Goal: Task Accomplishment & Management: Use online tool/utility

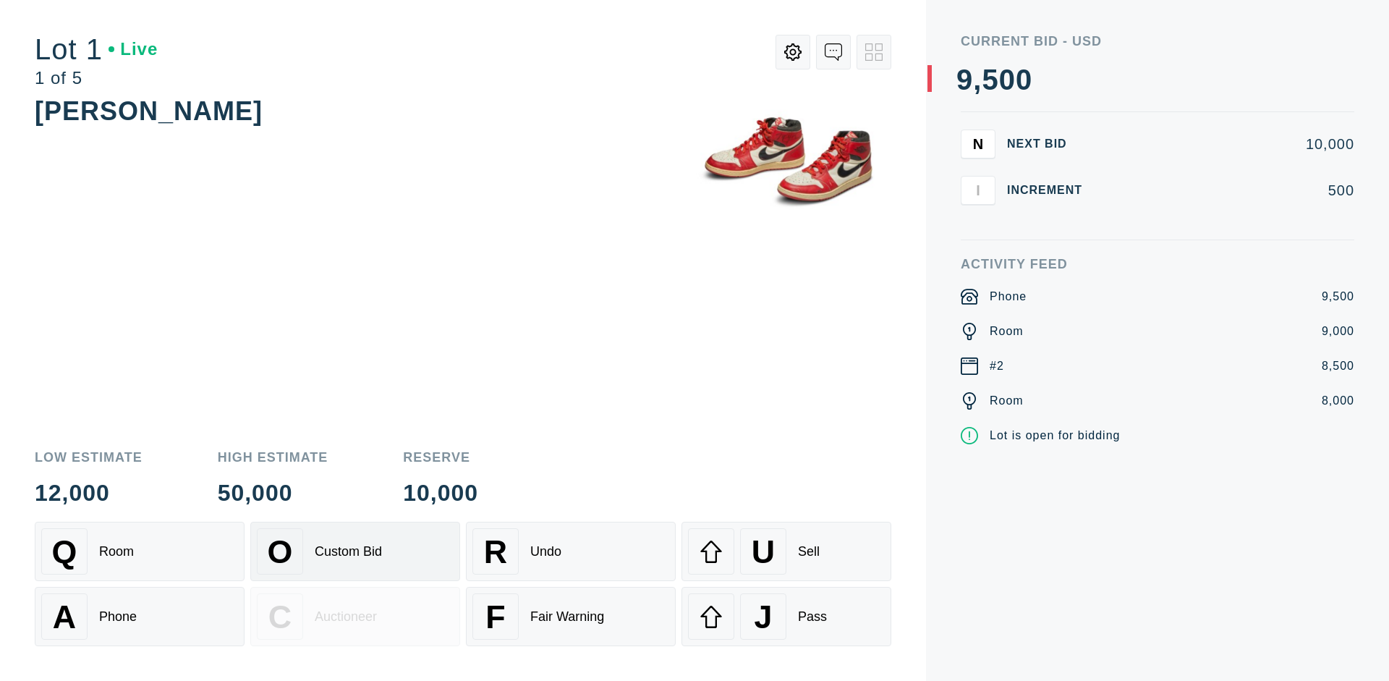
click at [355, 551] on div "Custom Bid" at bounding box center [348, 551] width 67 height 15
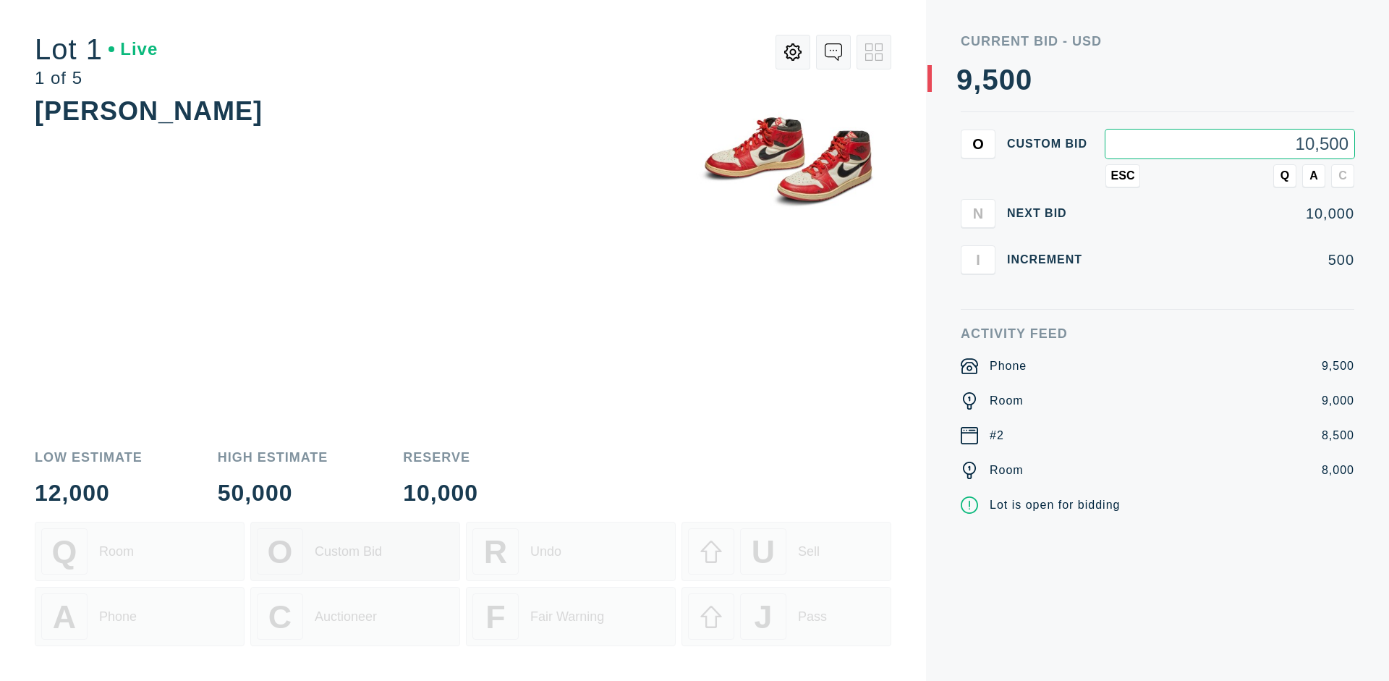
type input "10,500"
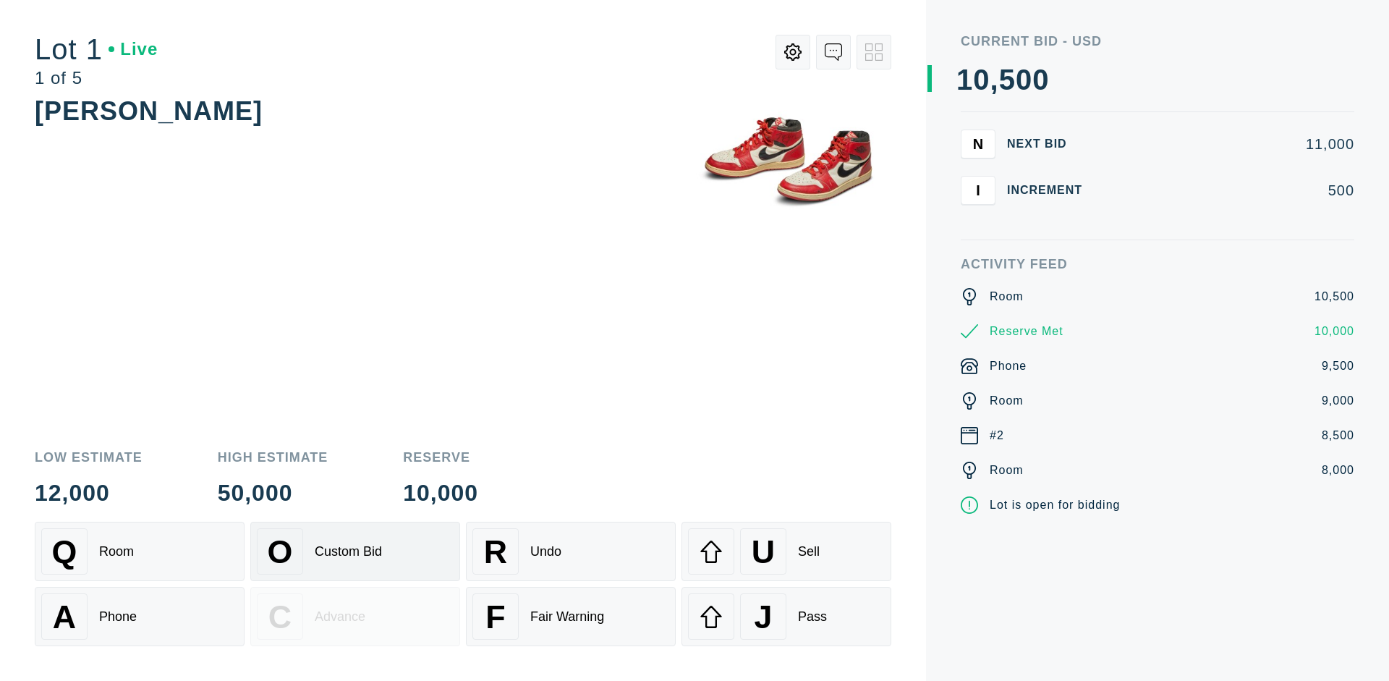
click at [355, 551] on div "Custom Bid" at bounding box center [348, 551] width 67 height 15
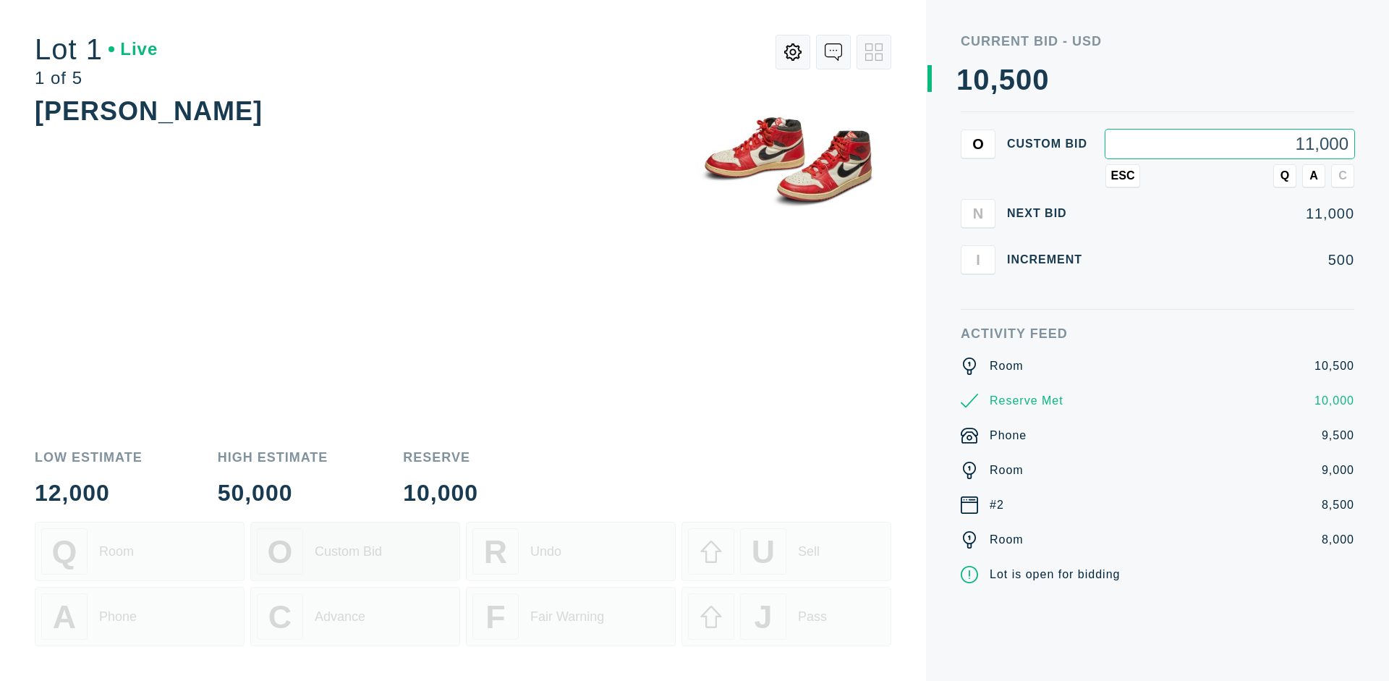
type input "11,000"
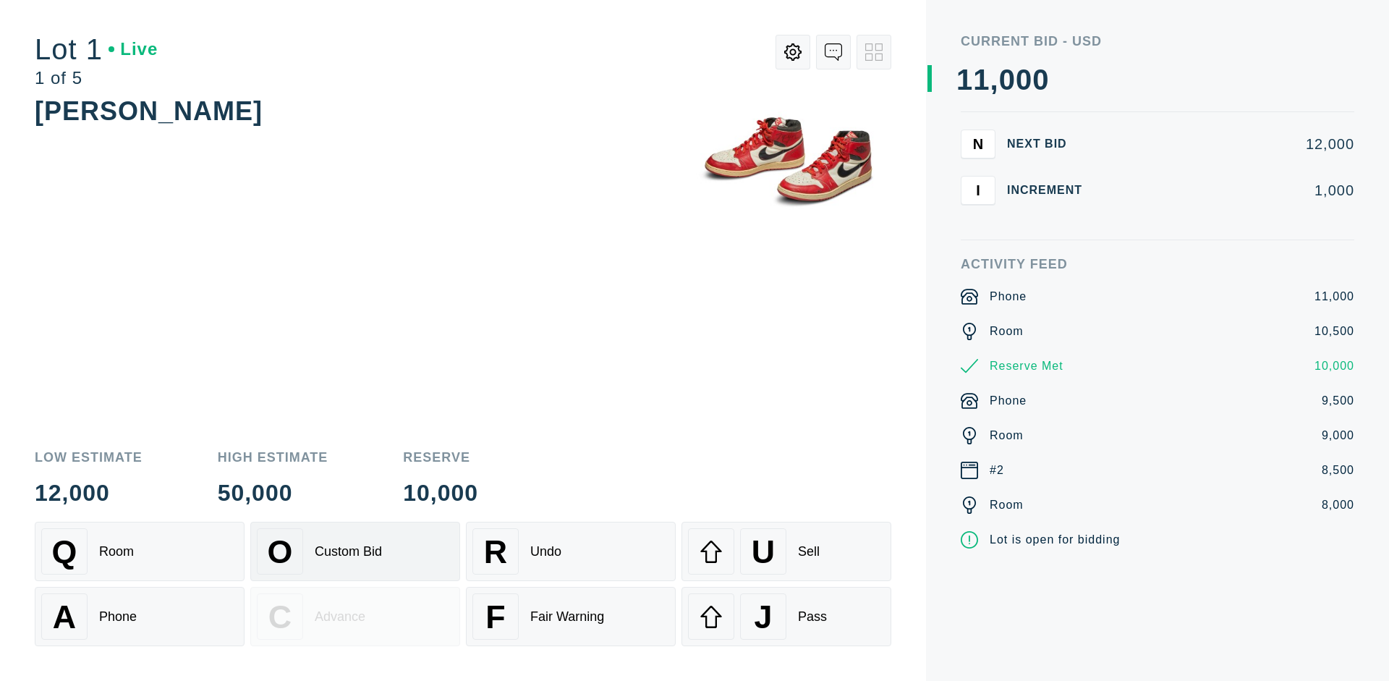
click at [140, 551] on div "Q Room" at bounding box center [139, 551] width 197 height 46
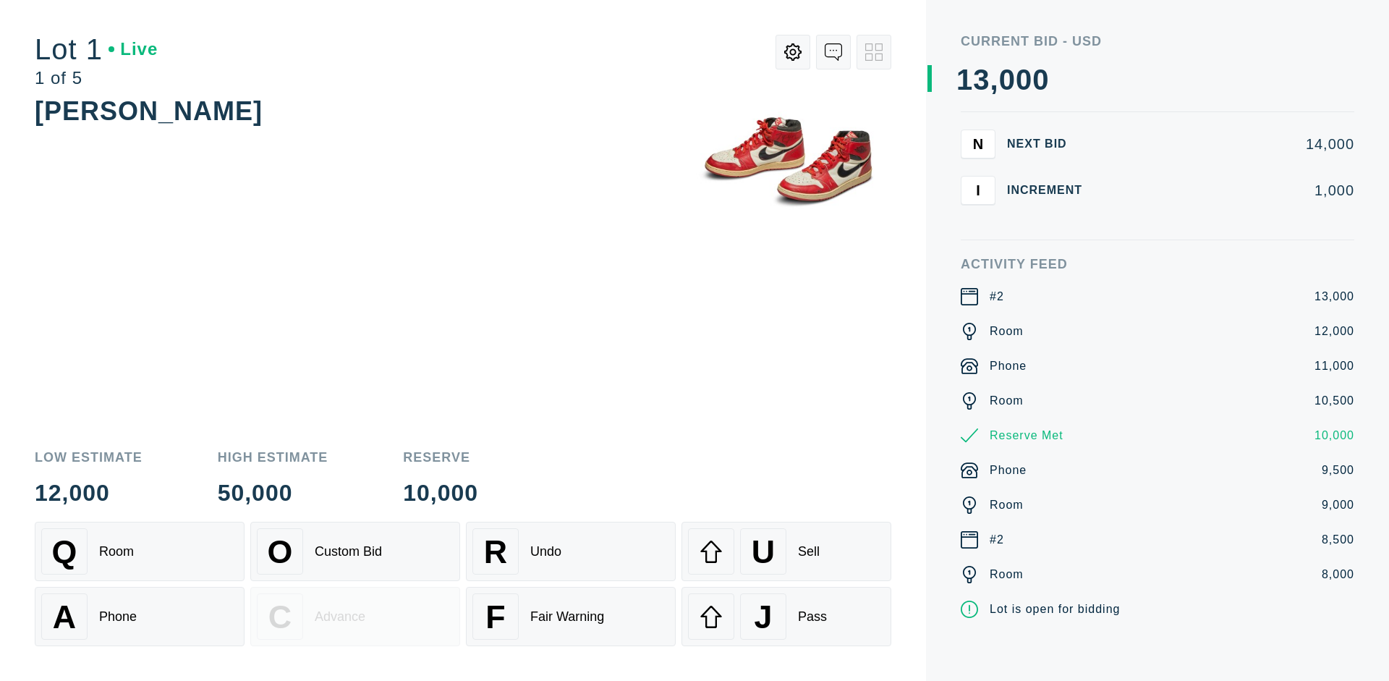
click at [140, 617] on div "A Phone" at bounding box center [139, 616] width 197 height 46
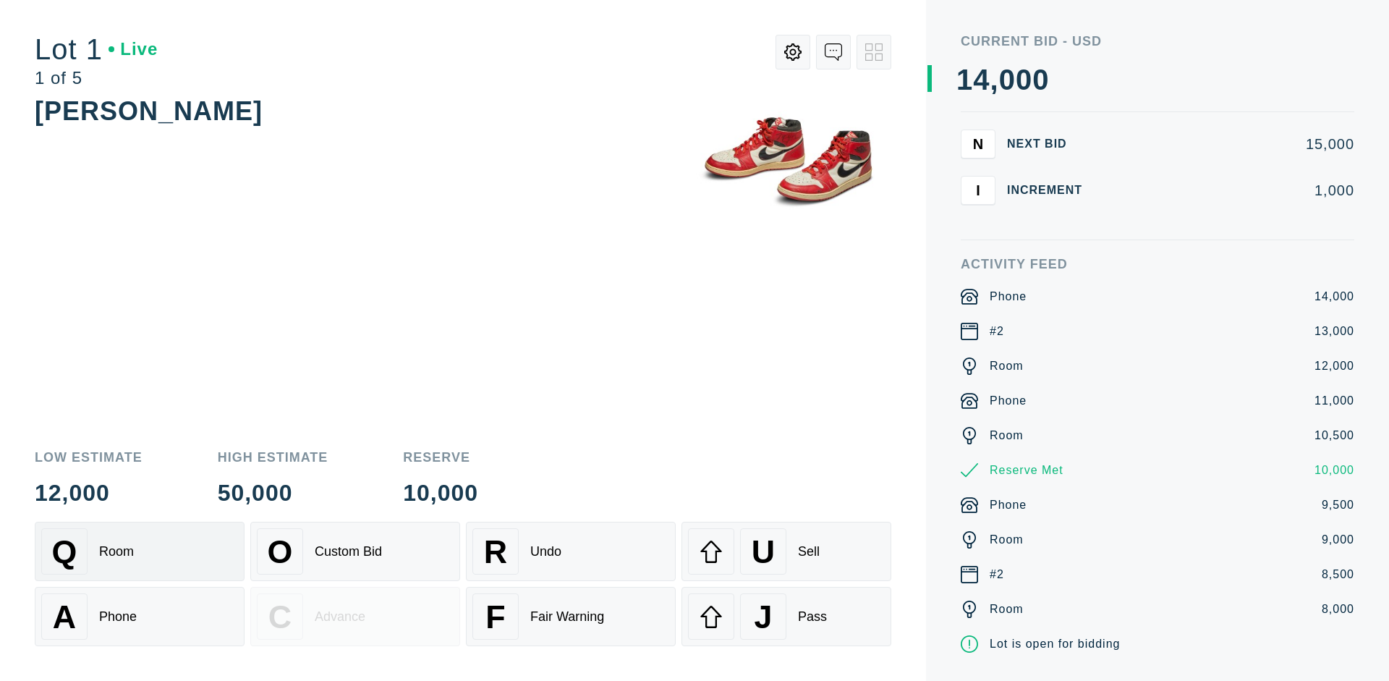
click at [140, 551] on div "Q Room" at bounding box center [139, 551] width 197 height 46
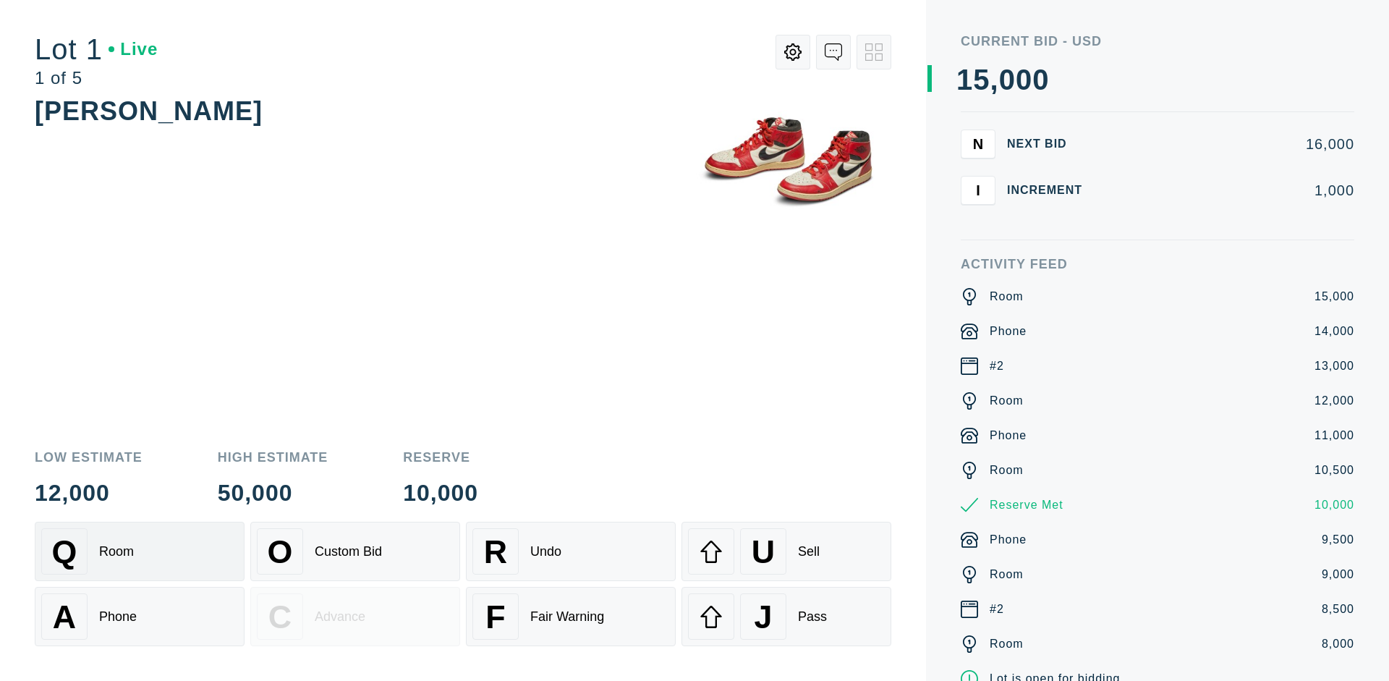
click at [571, 551] on div "R Undo" at bounding box center [571, 551] width 197 height 46
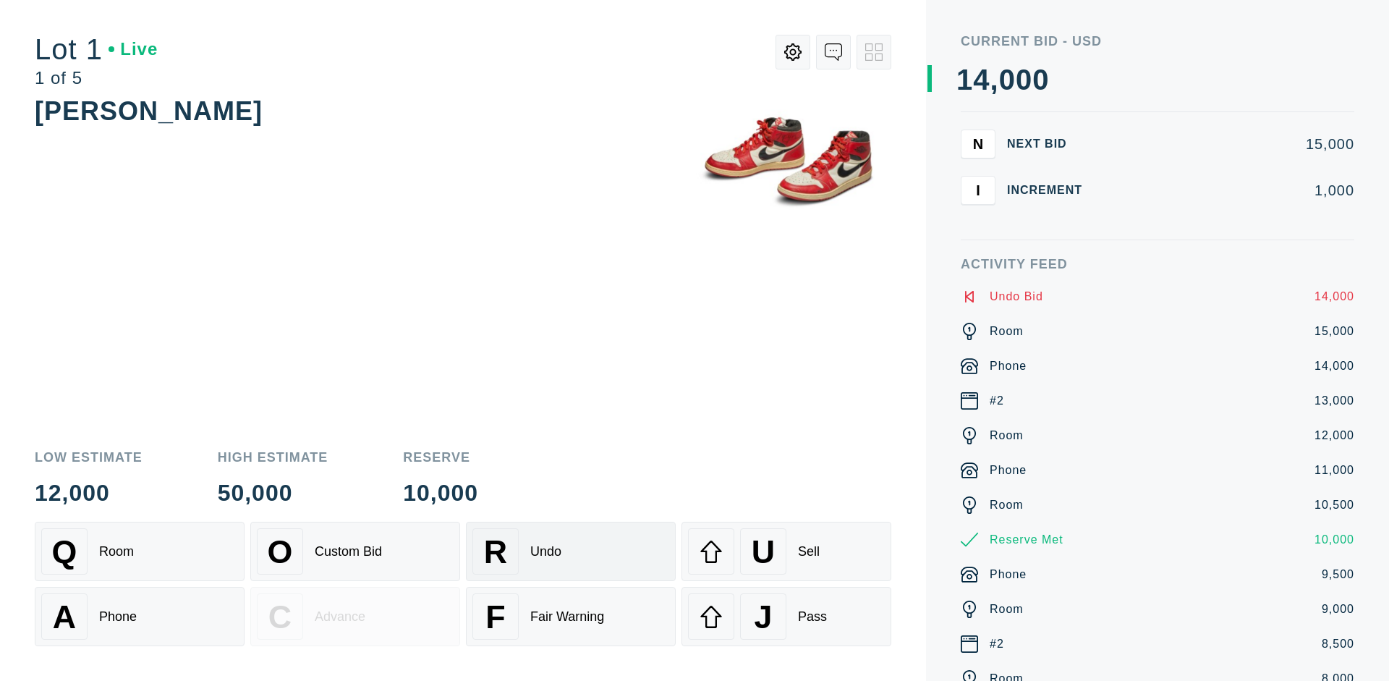
click at [140, 551] on div "Q Room" at bounding box center [139, 551] width 197 height 46
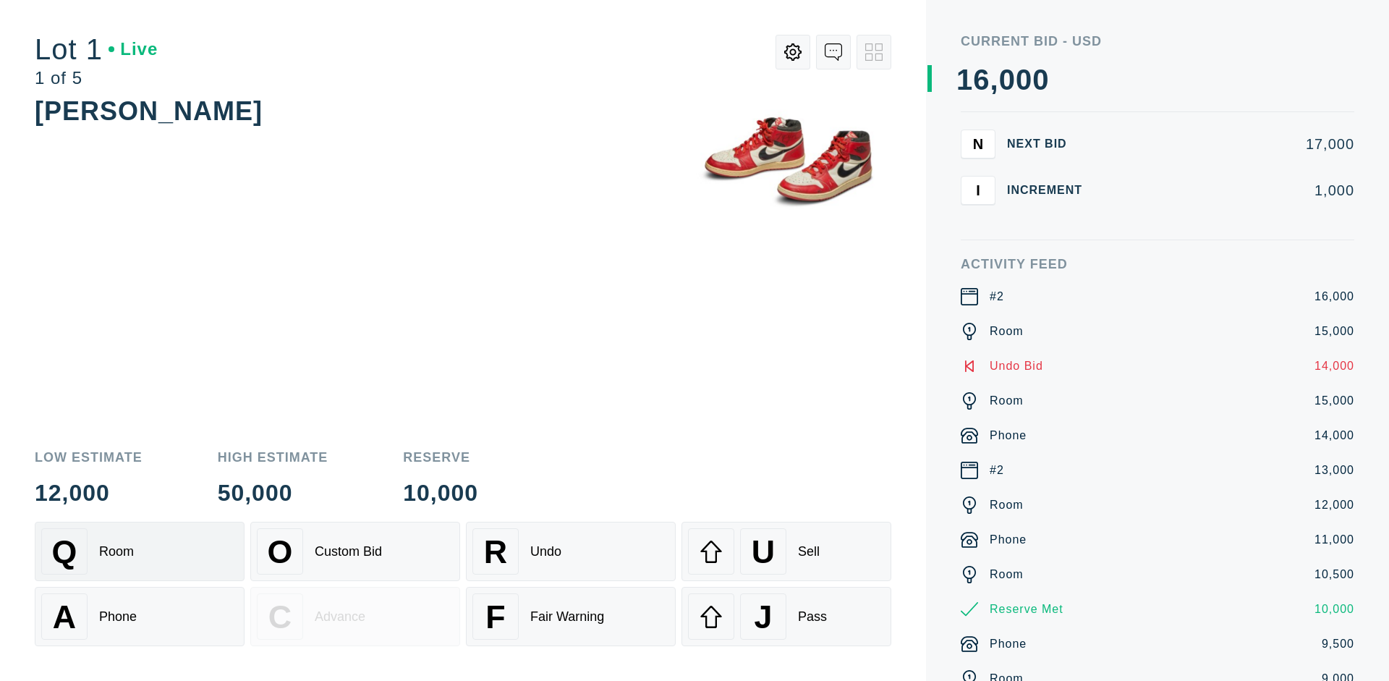
click at [140, 617] on div "A Phone" at bounding box center [139, 616] width 197 height 46
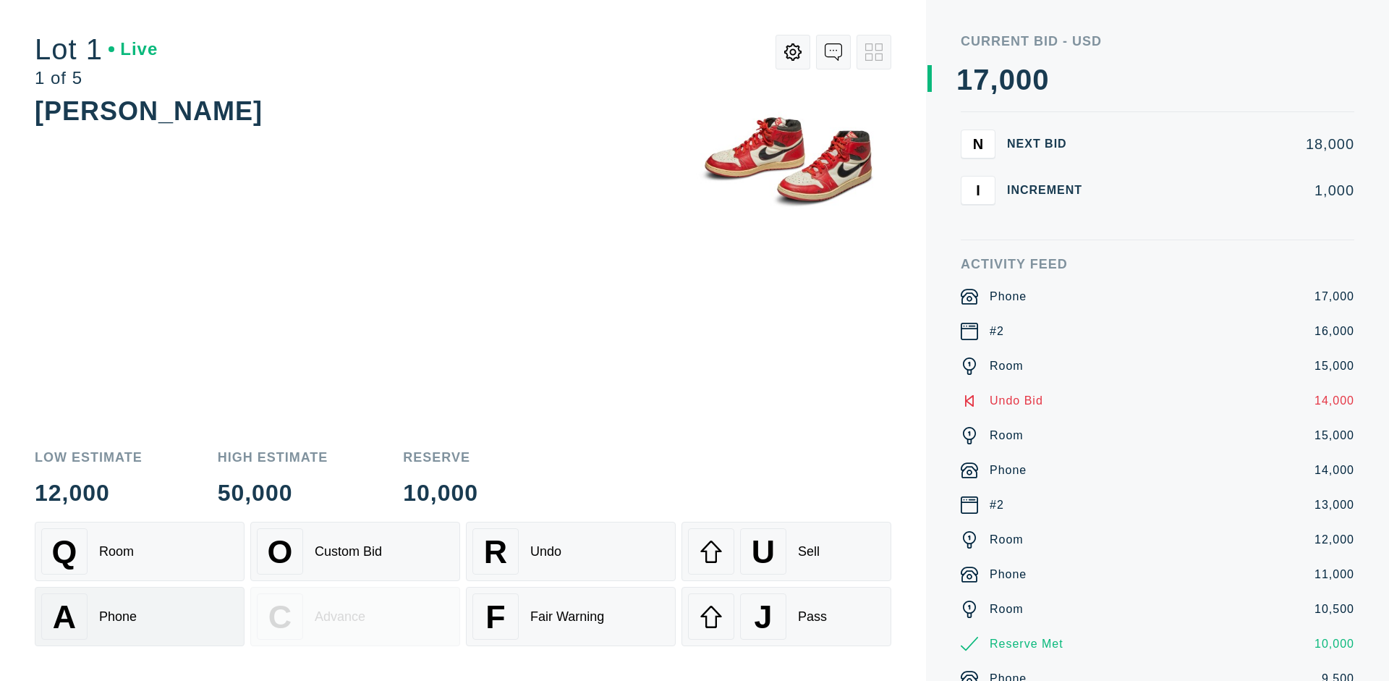
click at [140, 551] on div "Q Room" at bounding box center [139, 551] width 197 height 46
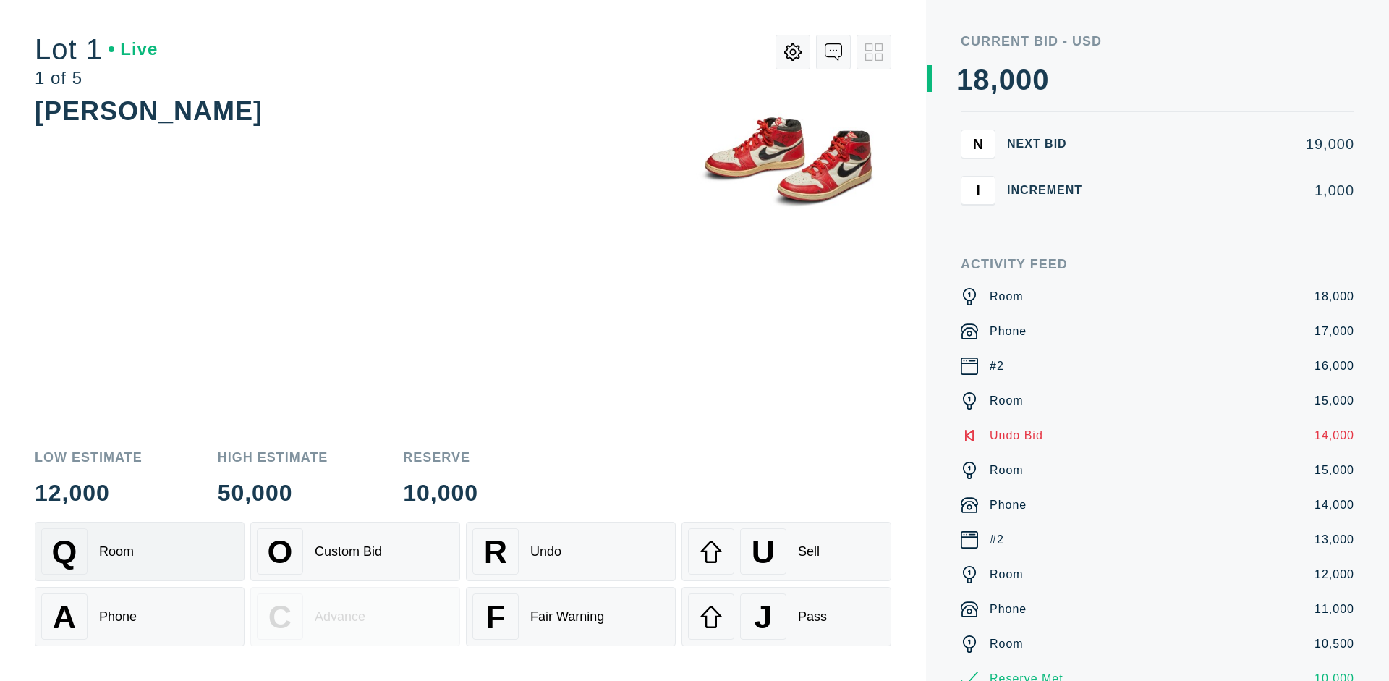
click at [571, 551] on div "R Undo" at bounding box center [571, 551] width 197 height 46
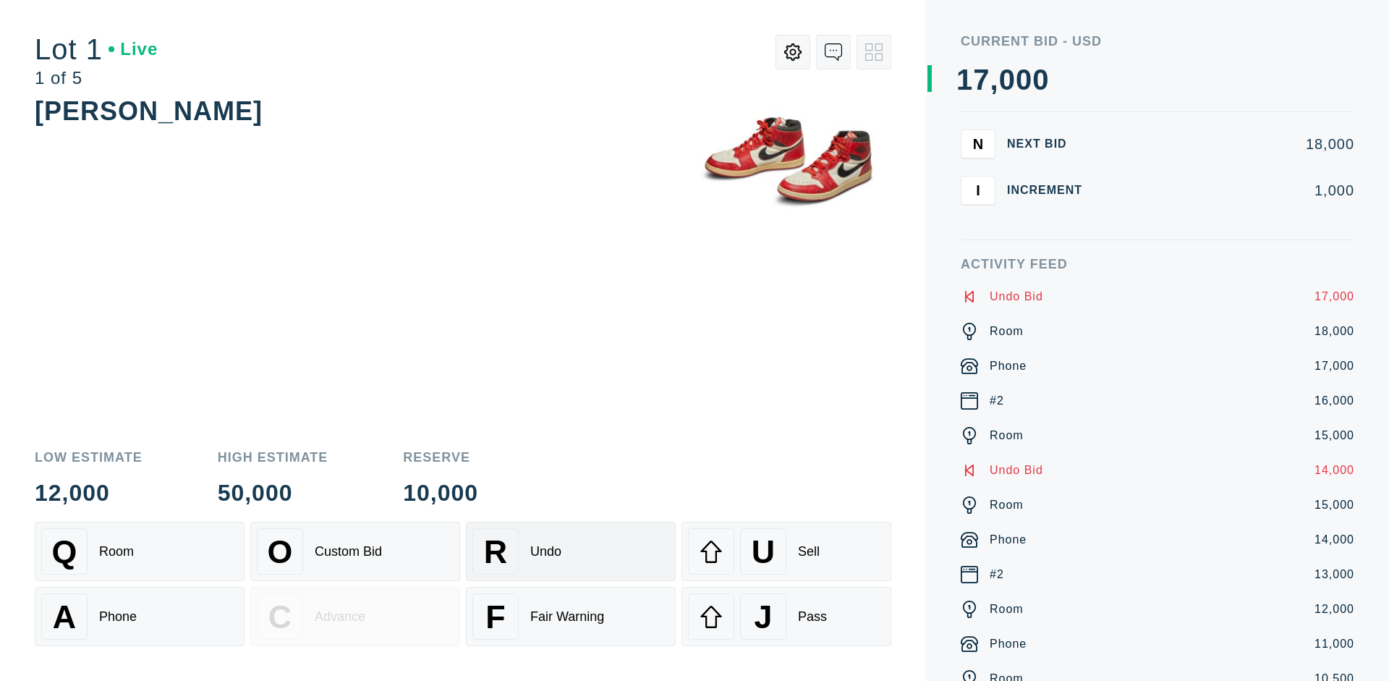
click at [787, 551] on div "U Sell" at bounding box center [786, 551] width 197 height 46
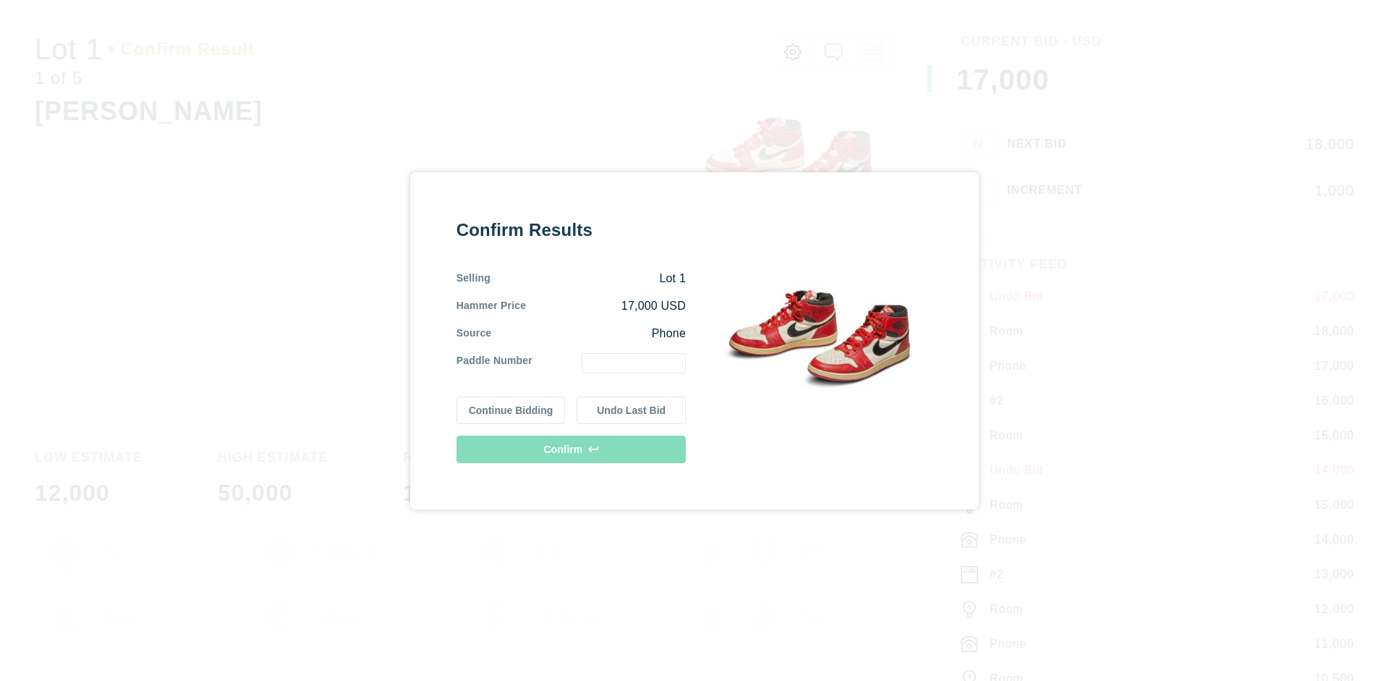
click at [512, 410] on button "Continue Bidding" at bounding box center [511, 411] width 109 height 28
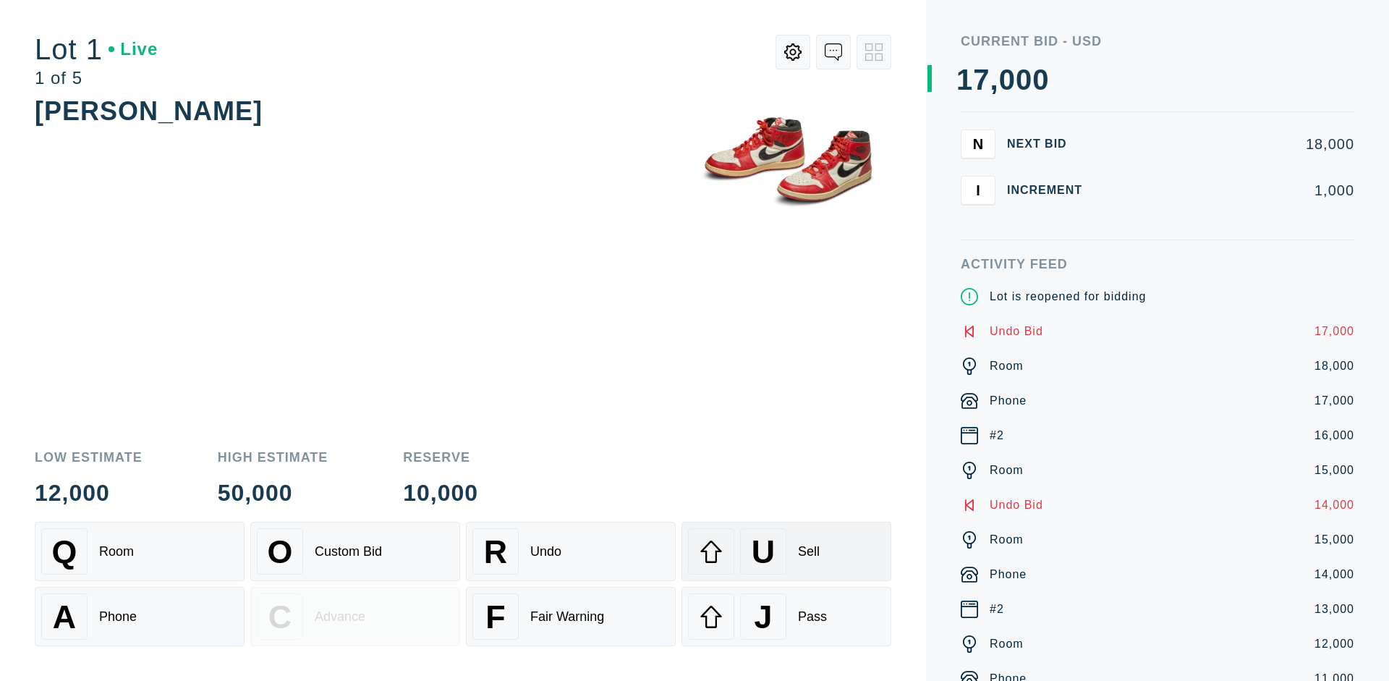
click at [787, 551] on div "U Sell" at bounding box center [786, 551] width 197 height 46
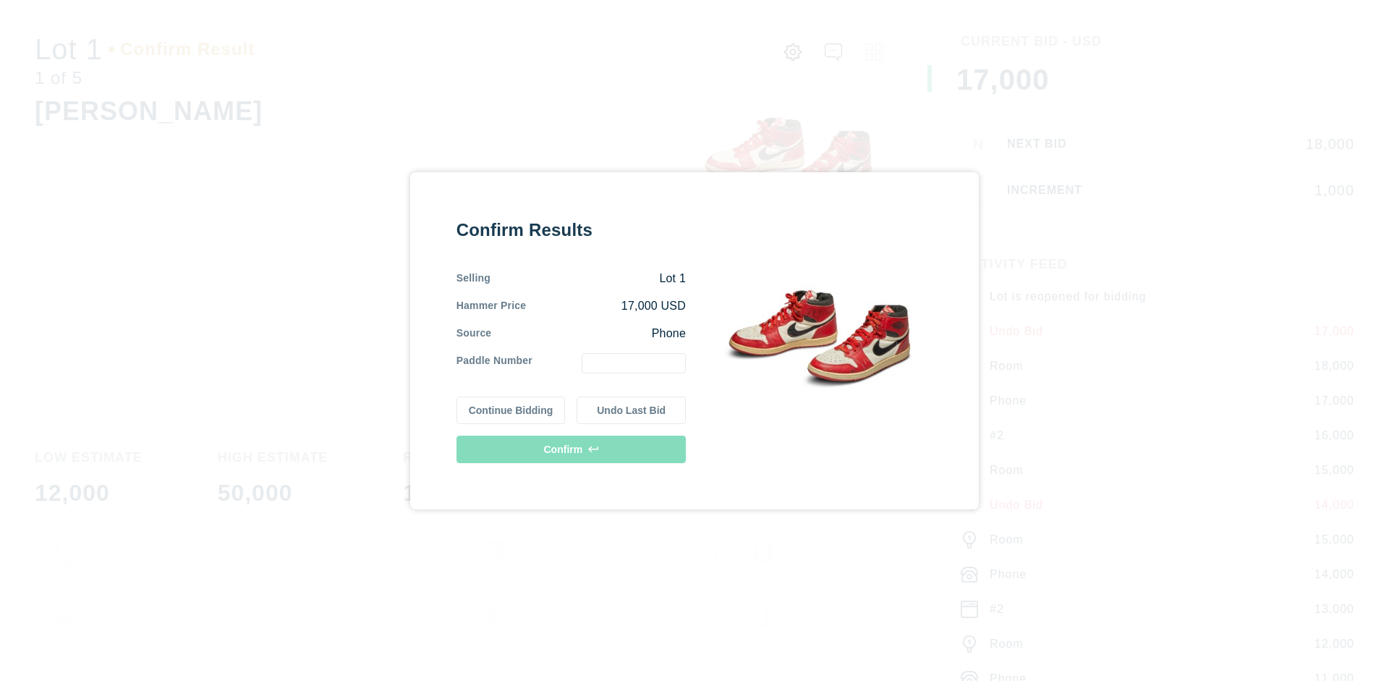
click at [632, 410] on button "Undo Last Bid" at bounding box center [631, 411] width 109 height 28
click at [512, 407] on button "Continue Bidding" at bounding box center [511, 408] width 109 height 28
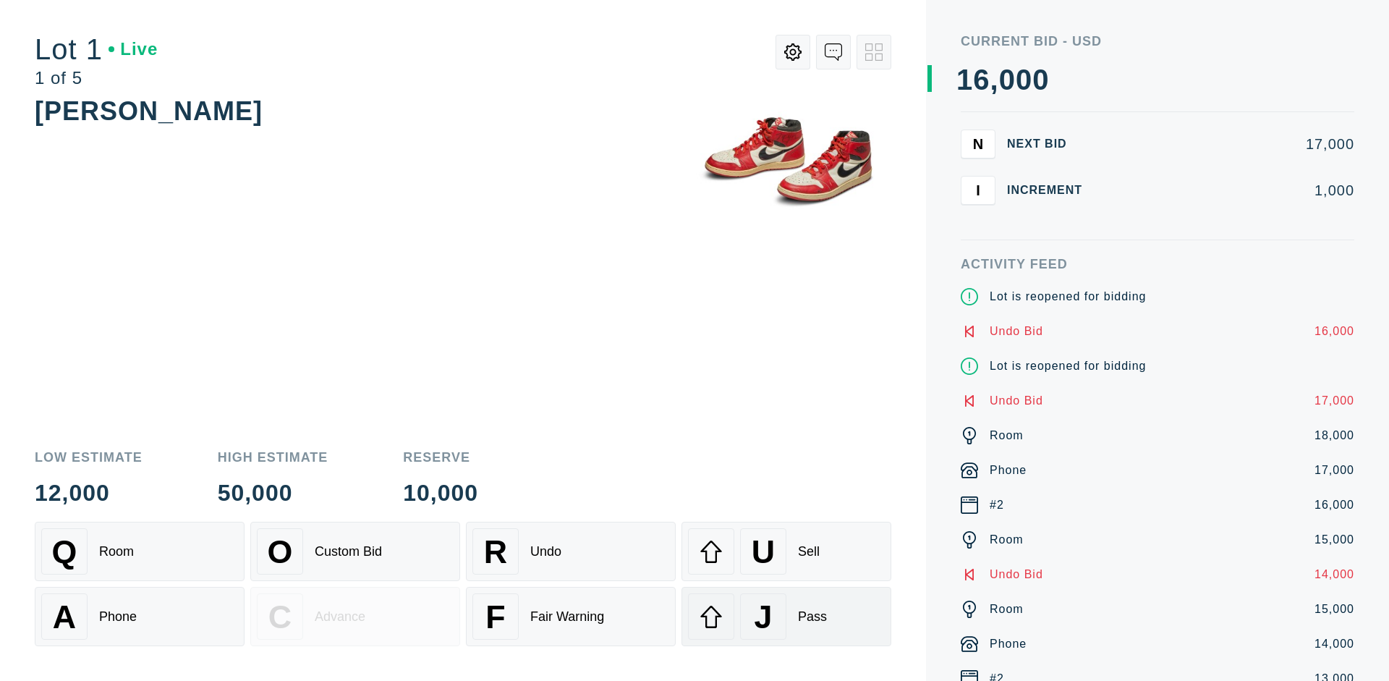
click at [787, 617] on div "J Pass" at bounding box center [786, 616] width 197 height 46
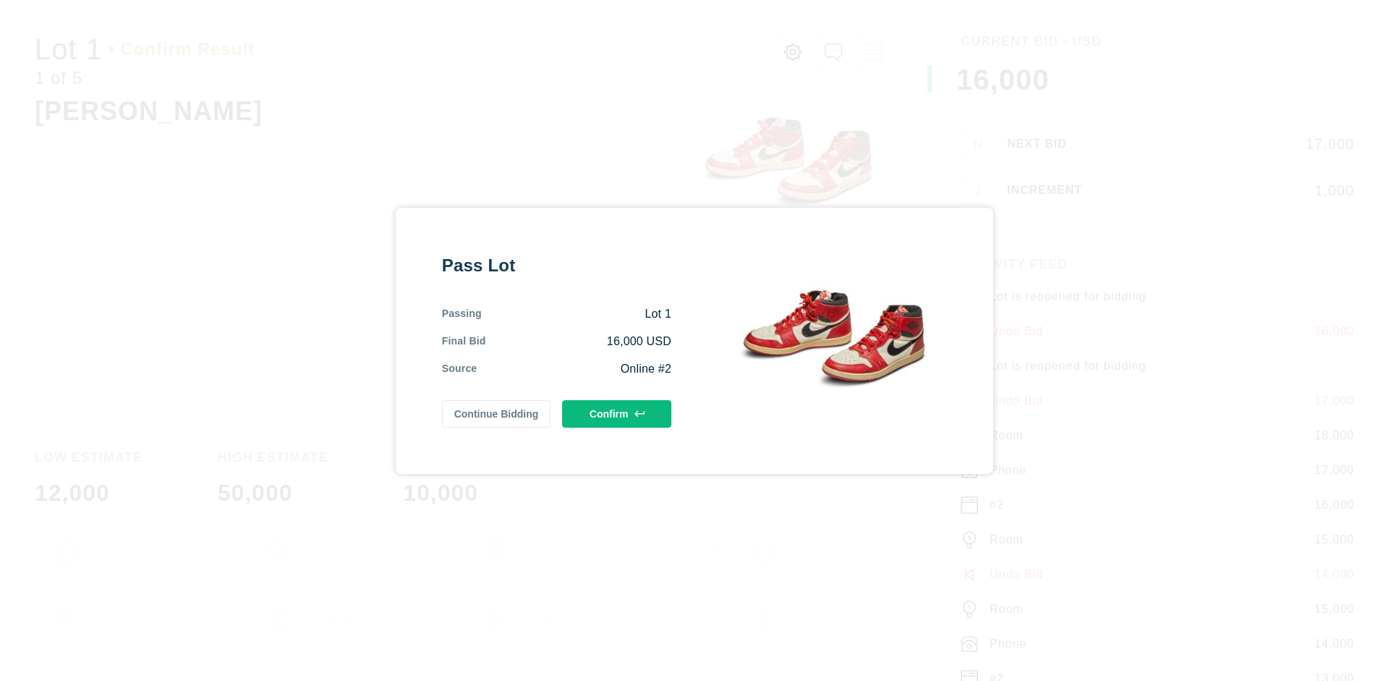
click at [617, 413] on button "Confirm" at bounding box center [616, 414] width 109 height 28
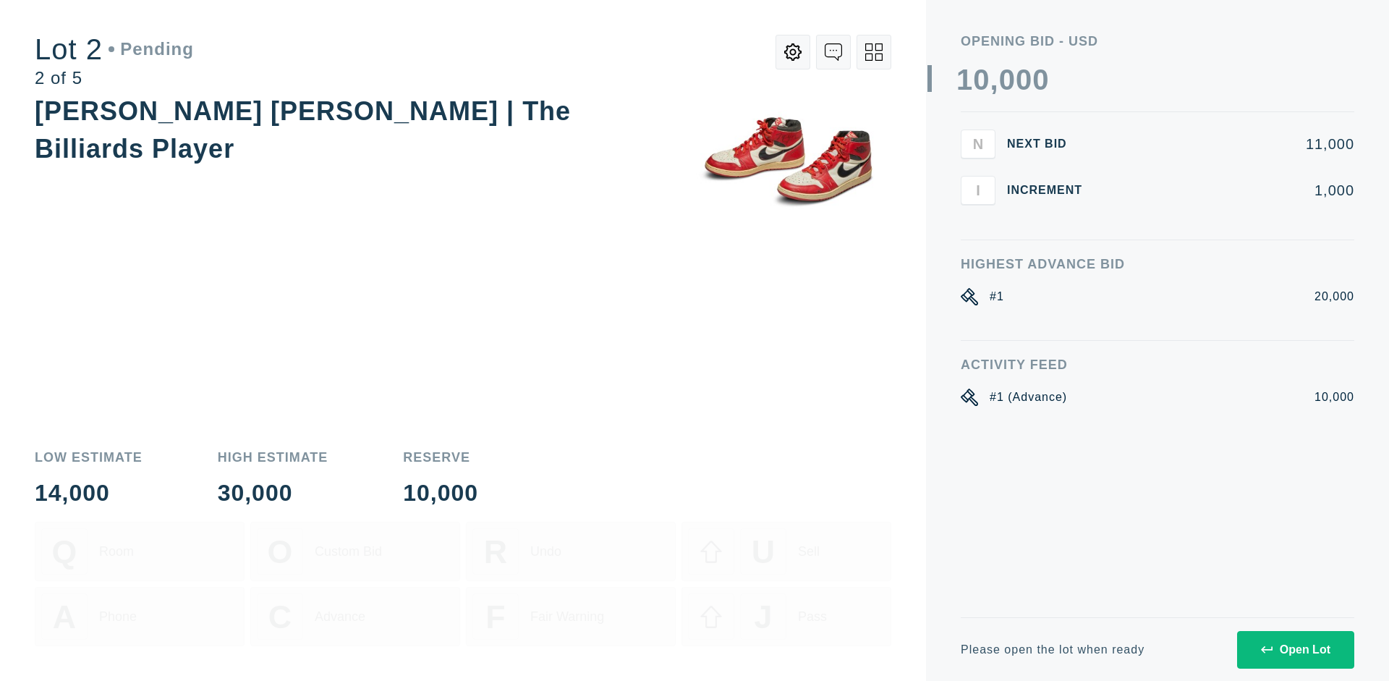
click at [1295, 649] on div "Open Lot" at bounding box center [1295, 649] width 69 height 13
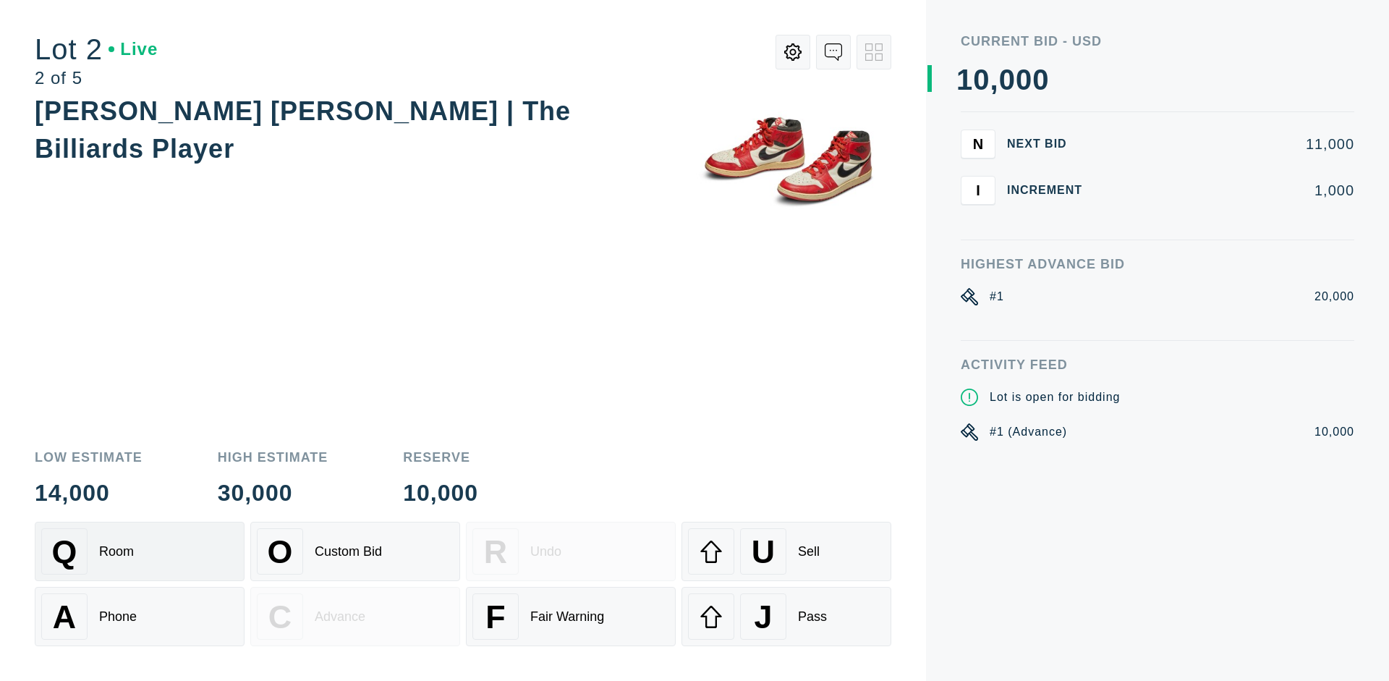
click at [140, 551] on div "Q Room" at bounding box center [139, 551] width 197 height 46
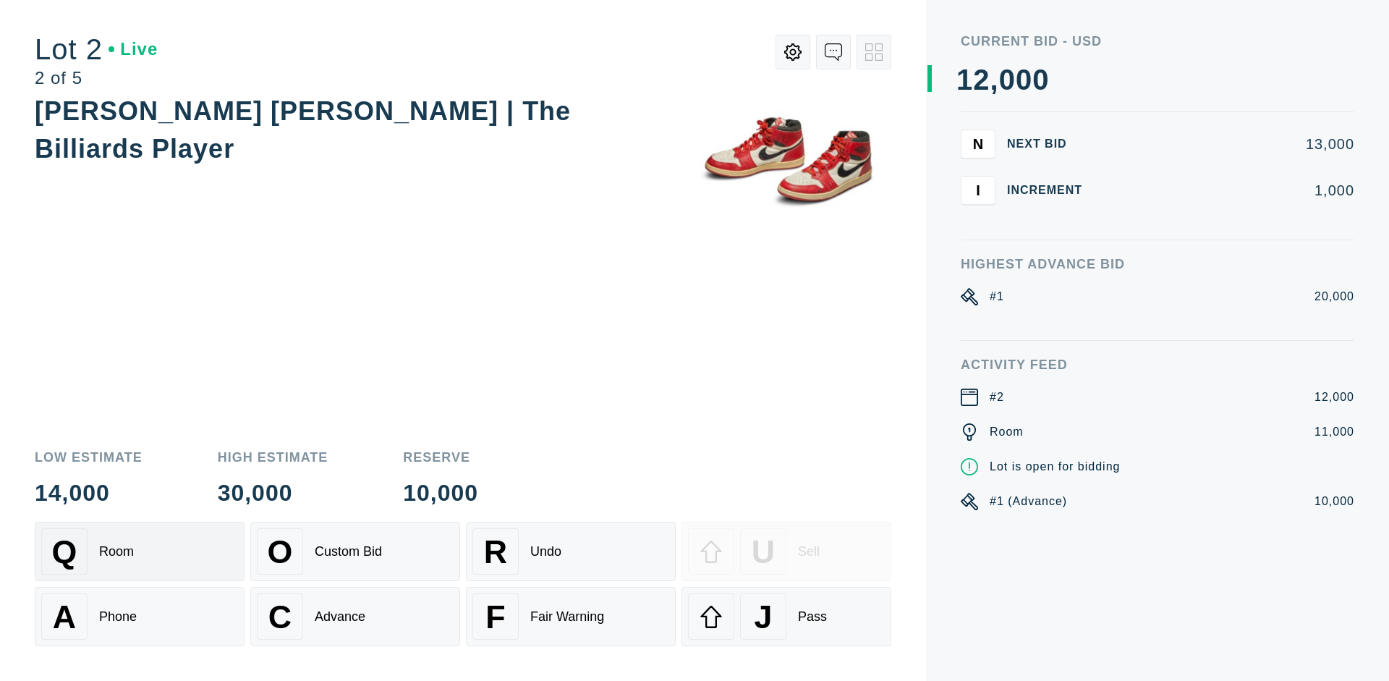
click at [355, 617] on div "Advance" at bounding box center [340, 616] width 51 height 15
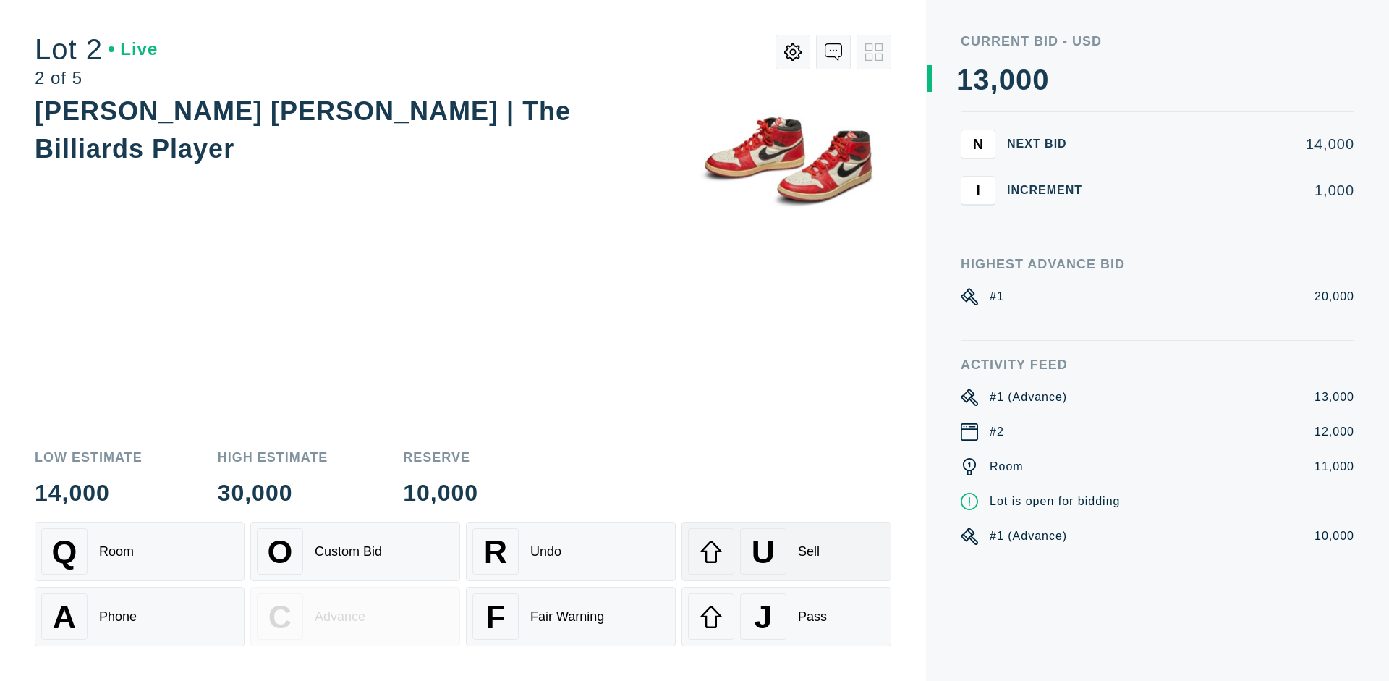
click at [787, 551] on div "U Sell" at bounding box center [786, 551] width 197 height 46
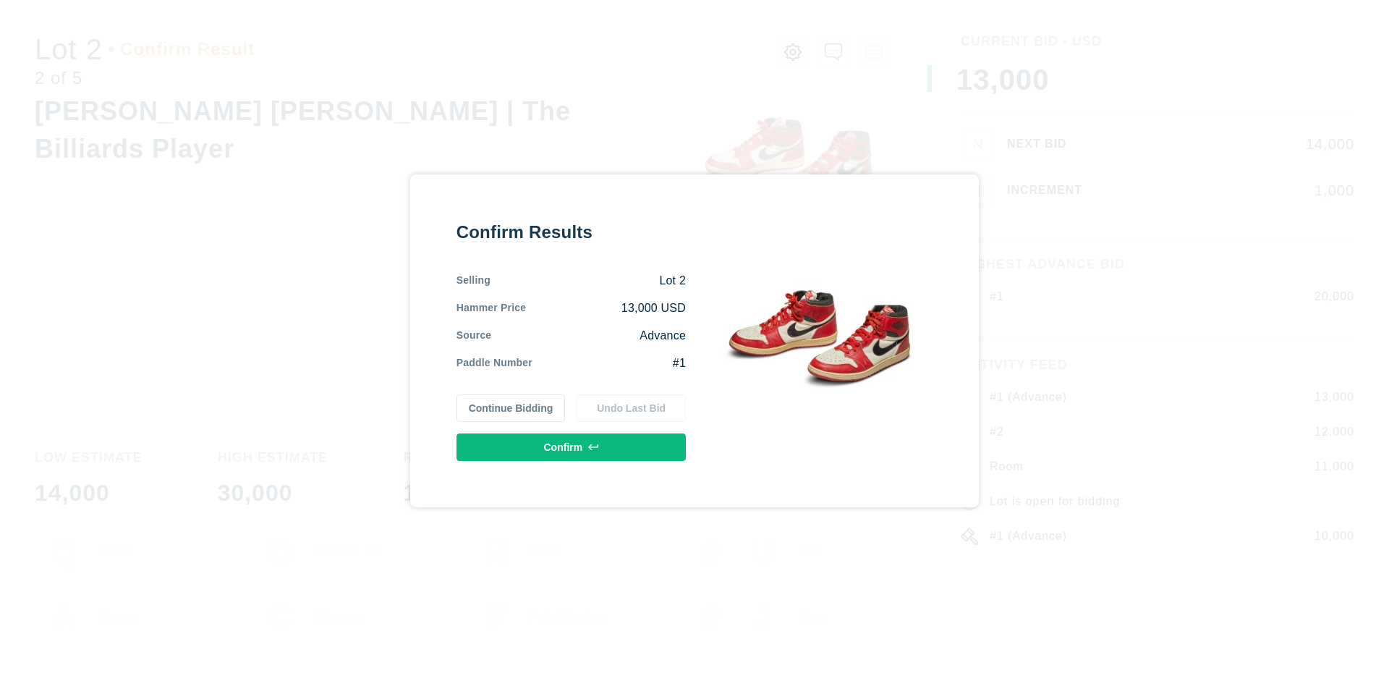
click at [572, 447] on button "Confirm" at bounding box center [571, 447] width 229 height 28
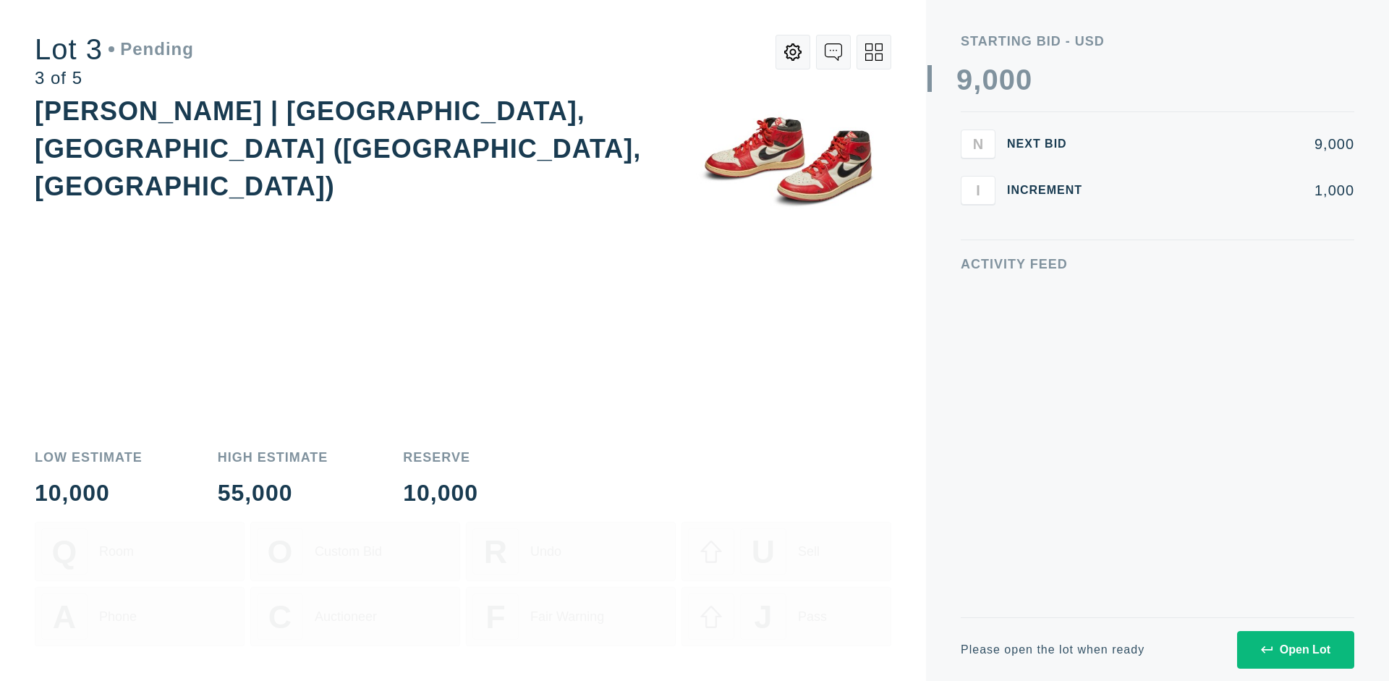
click at [1295, 649] on div "Open Lot" at bounding box center [1295, 649] width 69 height 13
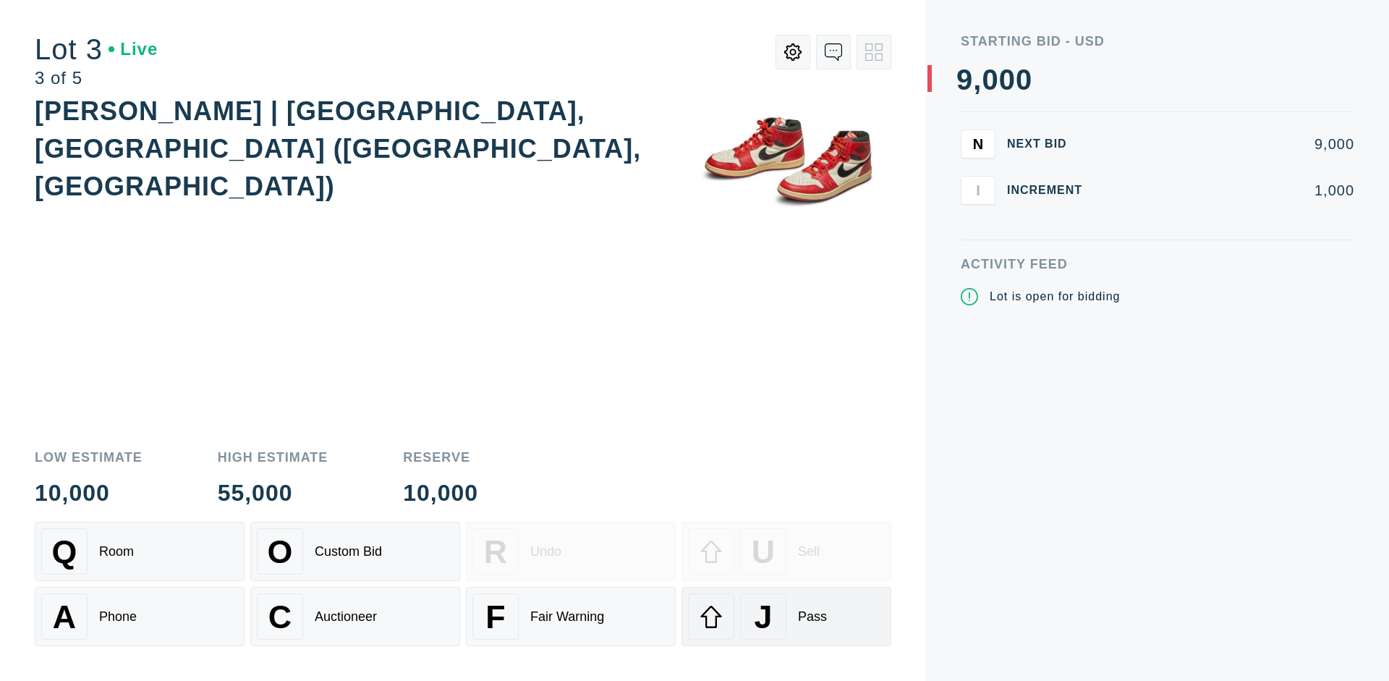
click at [787, 617] on div "J Pass" at bounding box center [786, 616] width 197 height 46
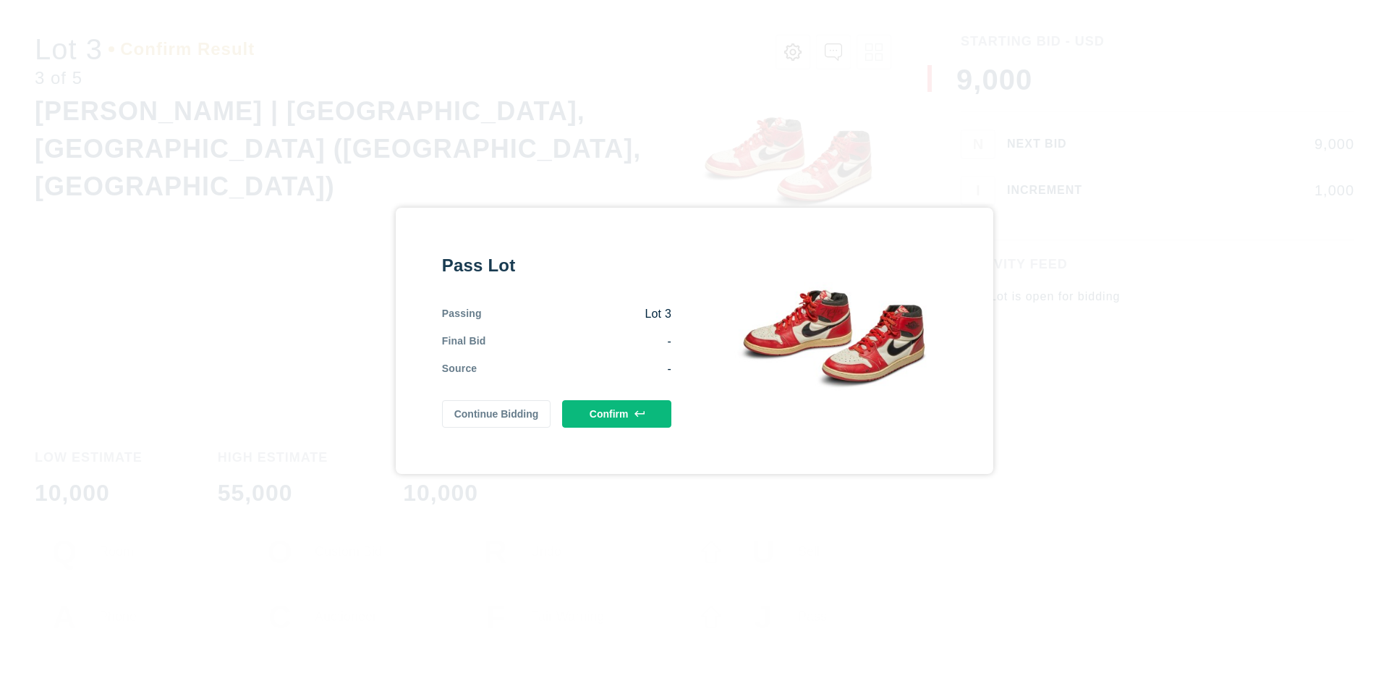
click at [617, 413] on button "Confirm" at bounding box center [616, 414] width 109 height 28
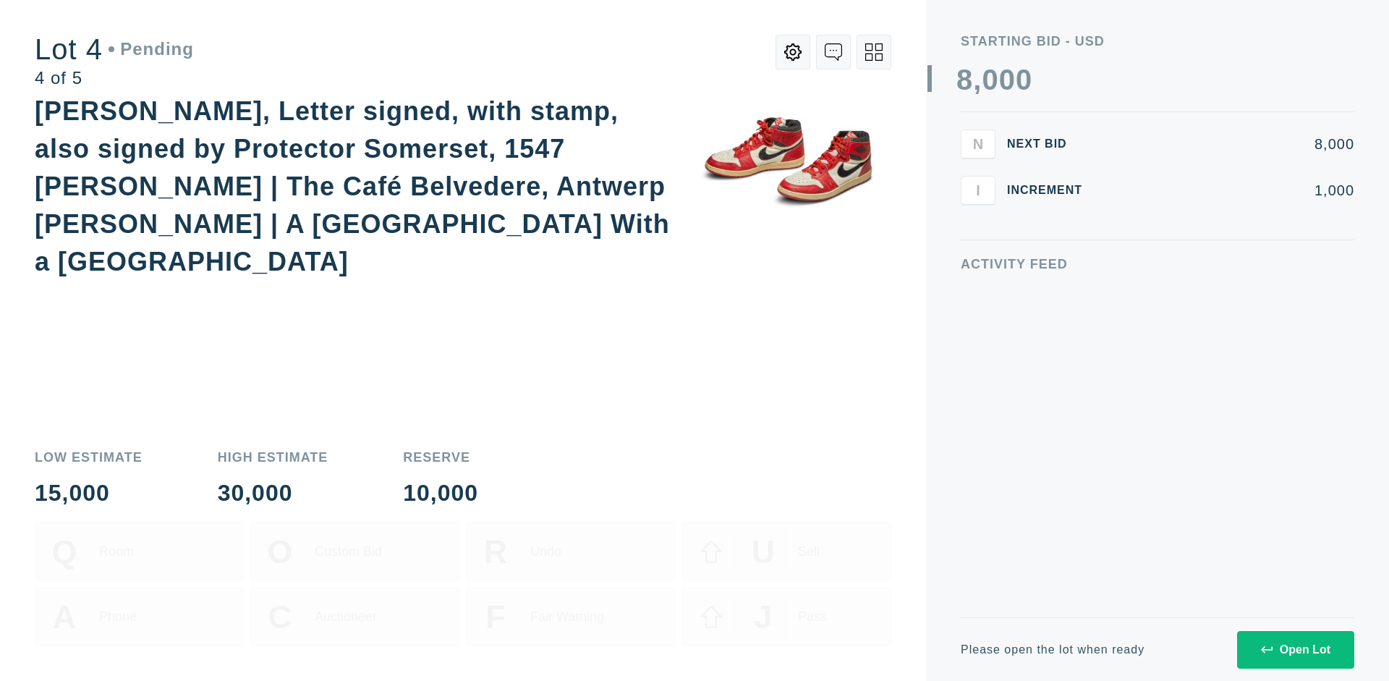
click at [1295, 649] on div "Open Lot" at bounding box center [1295, 649] width 69 height 13
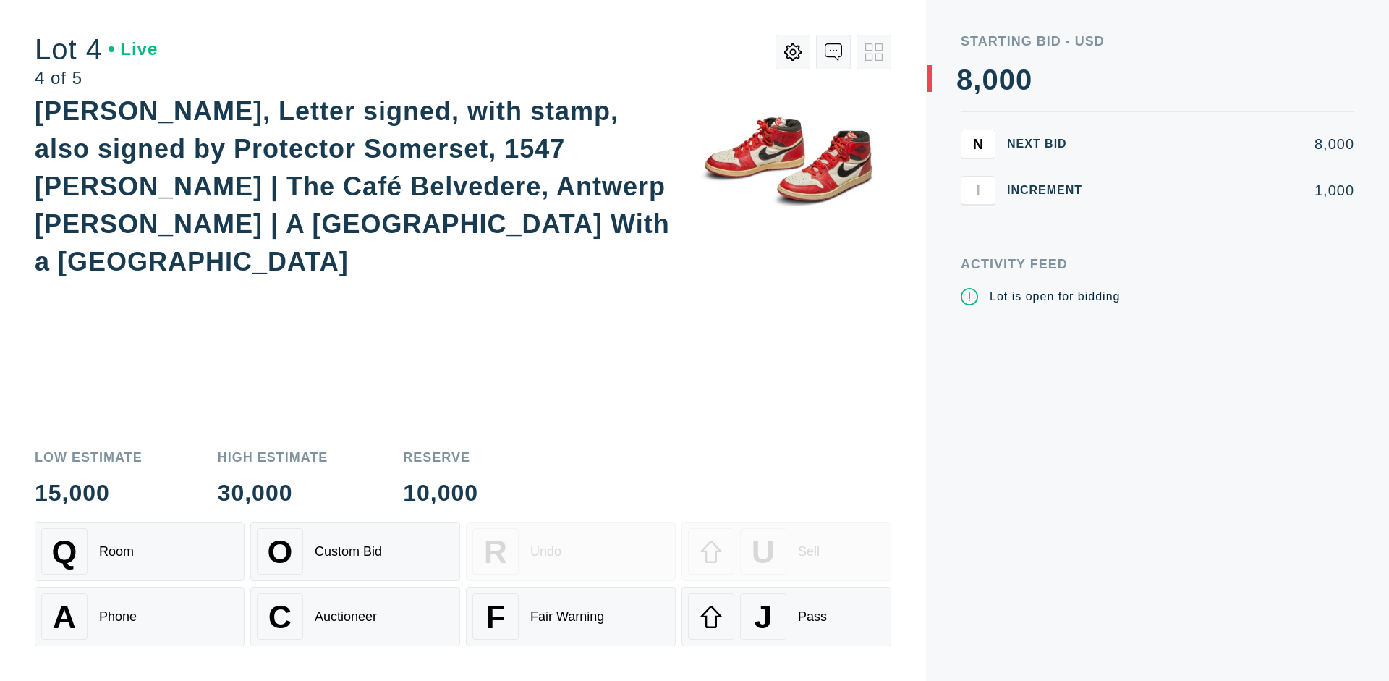
click at [140, 551] on div "Q Room" at bounding box center [139, 551] width 197 height 46
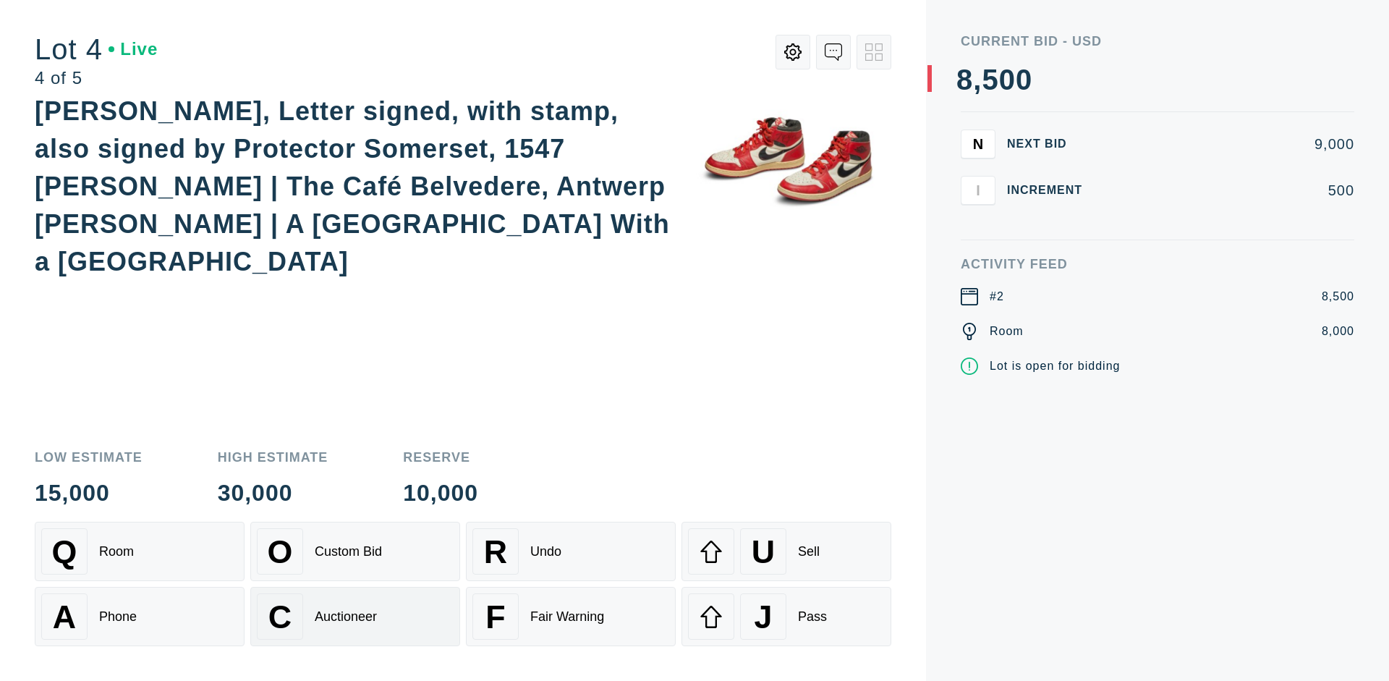
click at [355, 617] on div "Auctioneer" at bounding box center [346, 616] width 62 height 15
click at [787, 617] on div "J Pass" at bounding box center [786, 616] width 197 height 46
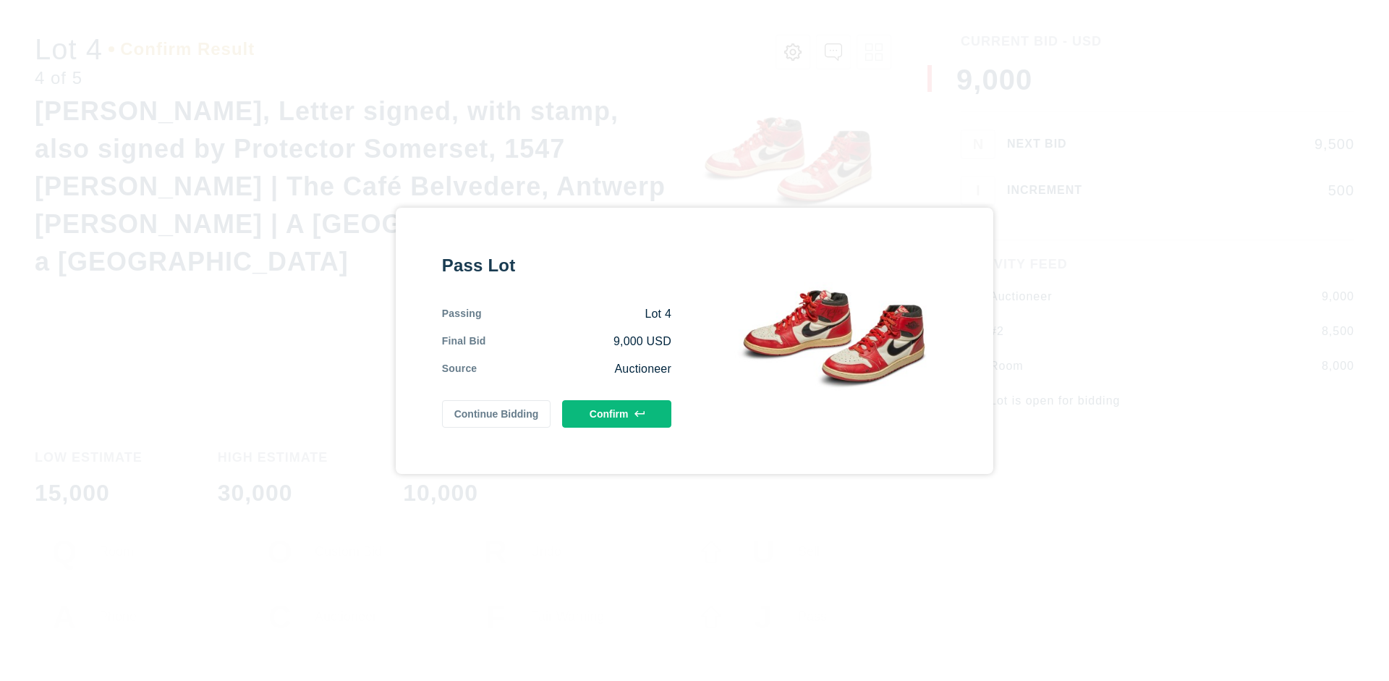
click at [617, 413] on button "Confirm" at bounding box center [616, 414] width 109 height 28
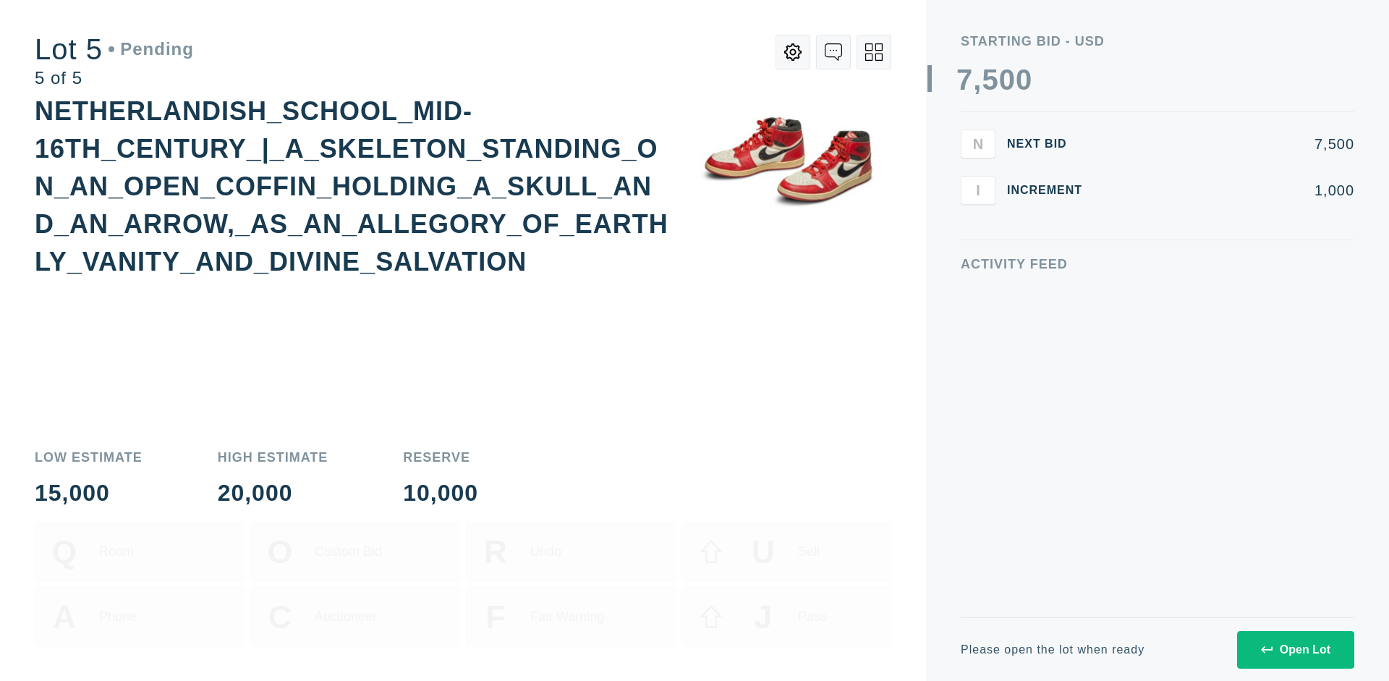
click at [1295, 649] on div "Open Lot" at bounding box center [1295, 649] width 69 height 13
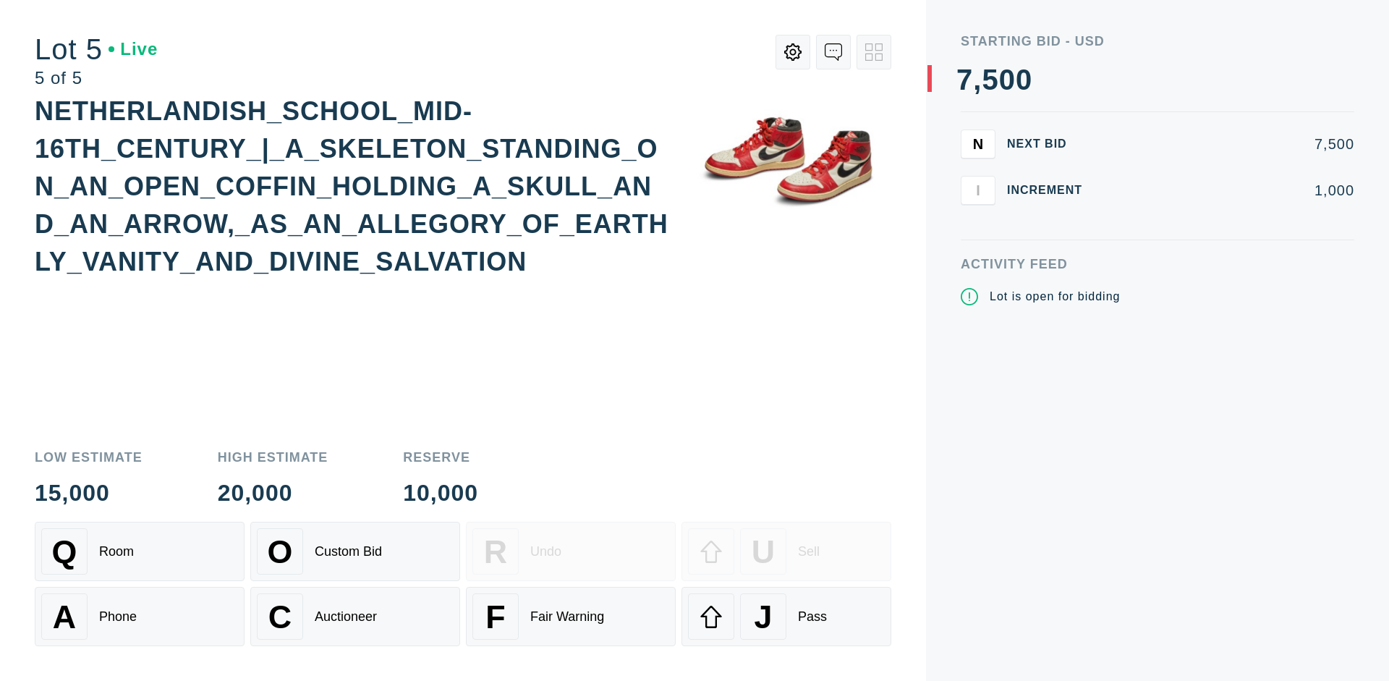
click at [140, 551] on div "Q Room" at bounding box center [139, 551] width 197 height 46
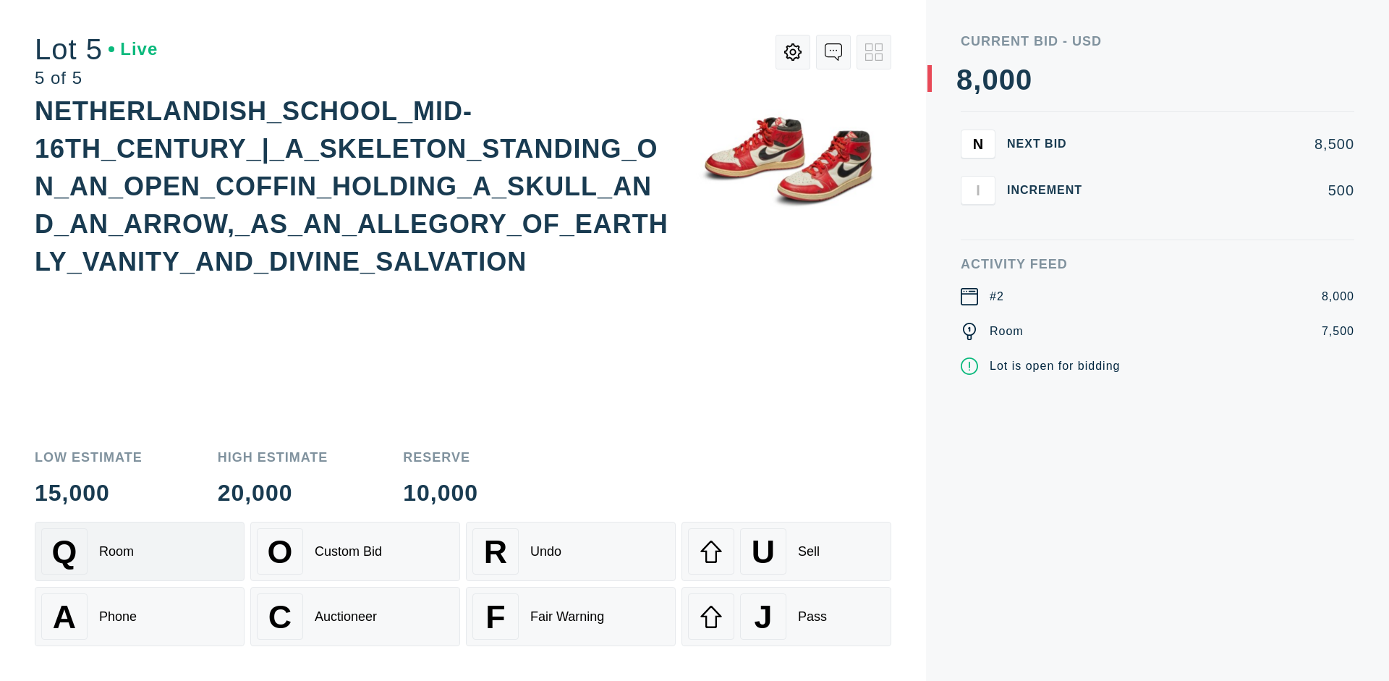
click at [140, 551] on div "Q Room" at bounding box center [139, 551] width 197 height 46
click at [787, 551] on div "U Sell" at bounding box center [786, 551] width 197 height 46
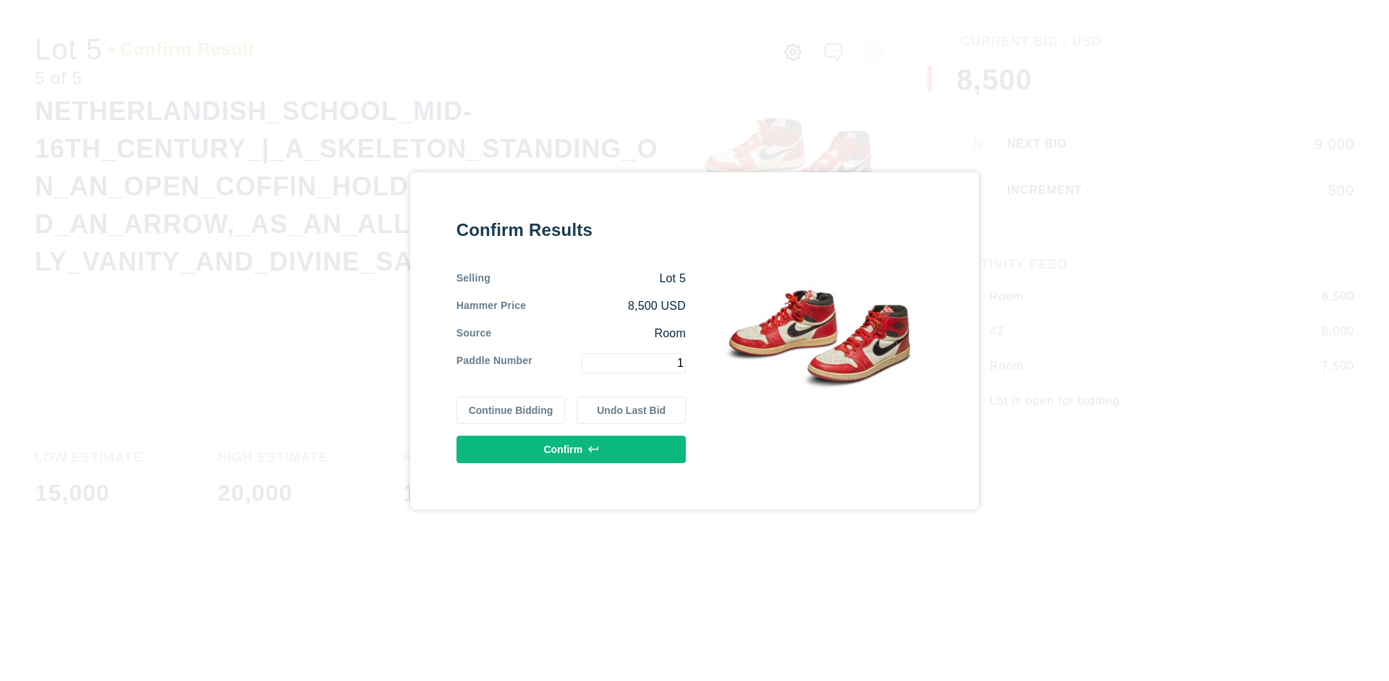
type input "1"
click at [572, 449] on button "Confirm" at bounding box center [571, 450] width 229 height 28
